Goal: Transaction & Acquisition: Download file/media

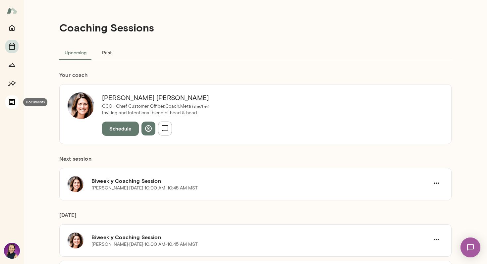
click at [12, 101] on icon "Documents" at bounding box center [12, 102] width 6 height 6
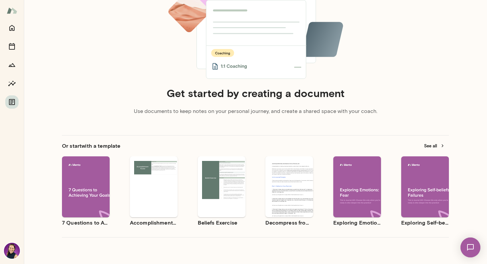
scroll to position [83, 0]
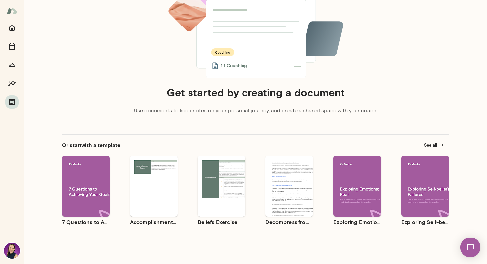
click at [286, 179] on span "Use template" at bounding box center [294, 180] width 24 height 5
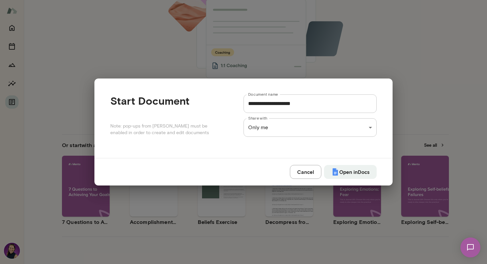
click at [309, 175] on button "Cancel" at bounding box center [306, 172] width 32 height 14
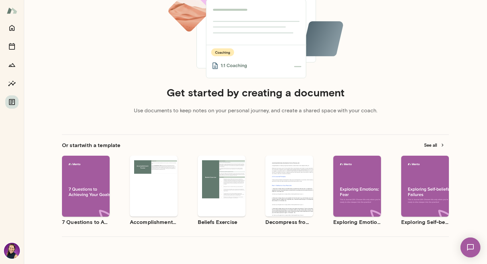
click at [294, 194] on span "Preview" at bounding box center [293, 191] width 15 height 5
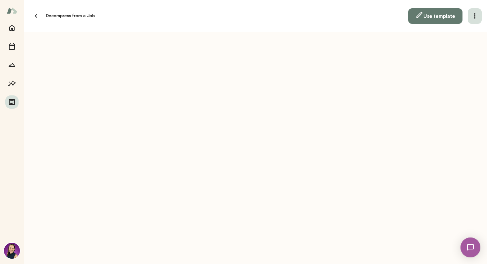
click at [476, 13] on icon "button" at bounding box center [475, 16] width 8 height 8
click at [469, 15] on link "Download" at bounding box center [250, 11] width 474 height 8
